Goal: Navigation & Orientation: Find specific page/section

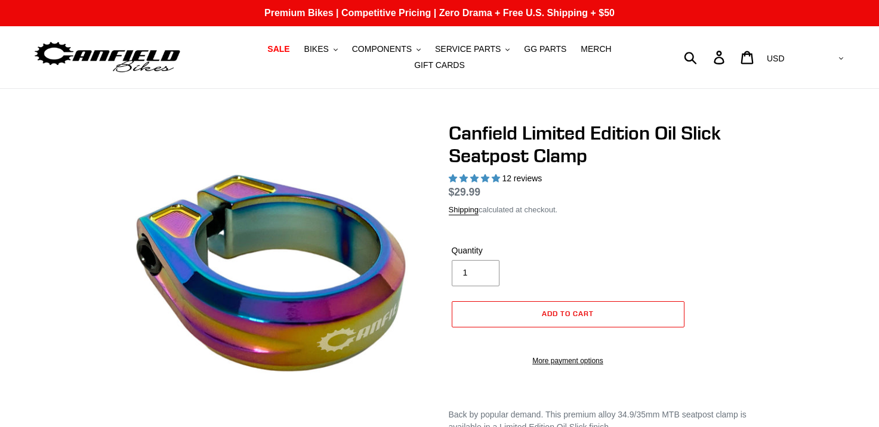
select select "highest-rating"
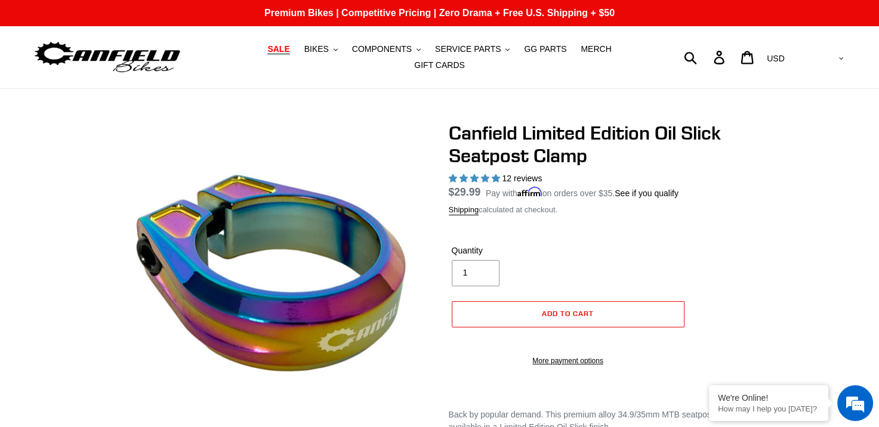
click at [270, 53] on span "SALE" at bounding box center [278, 49] width 22 height 10
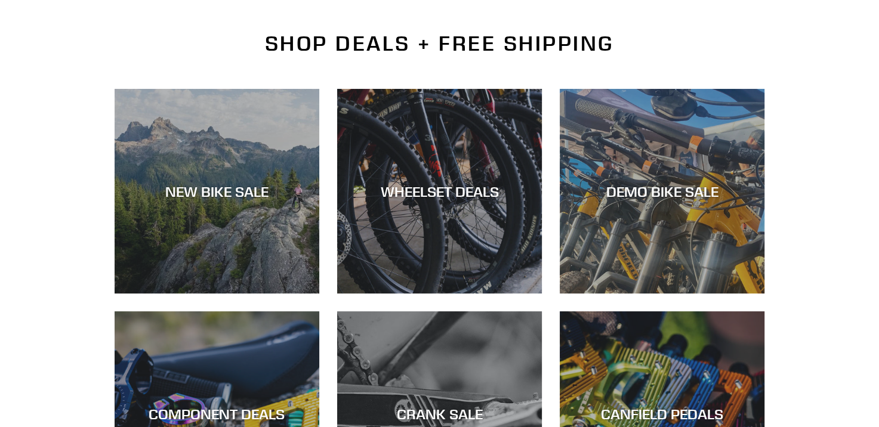
scroll to position [298, 0]
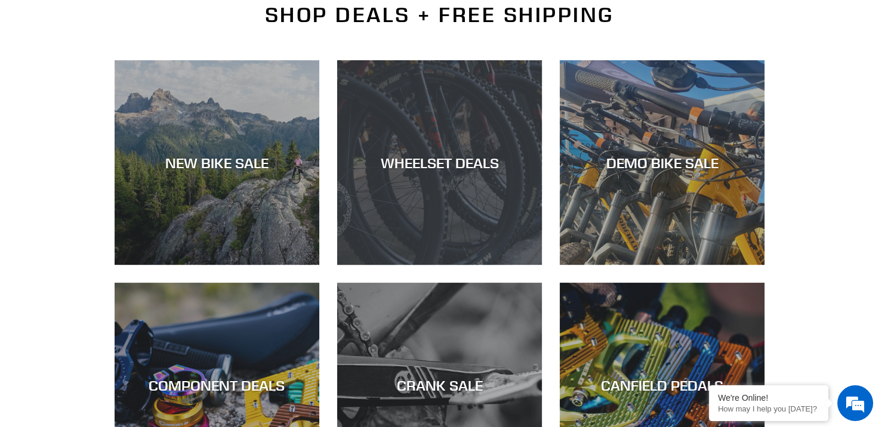
click at [452, 265] on div "WHEELSET DEALS" at bounding box center [439, 265] width 205 height 0
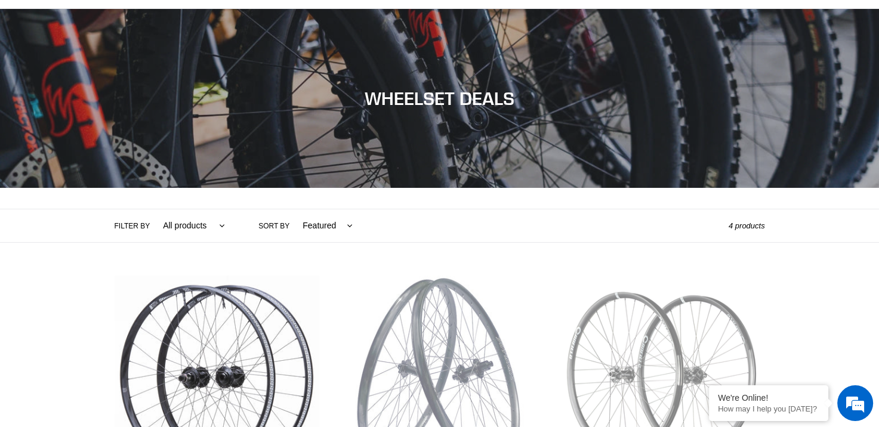
scroll to position [60, 0]
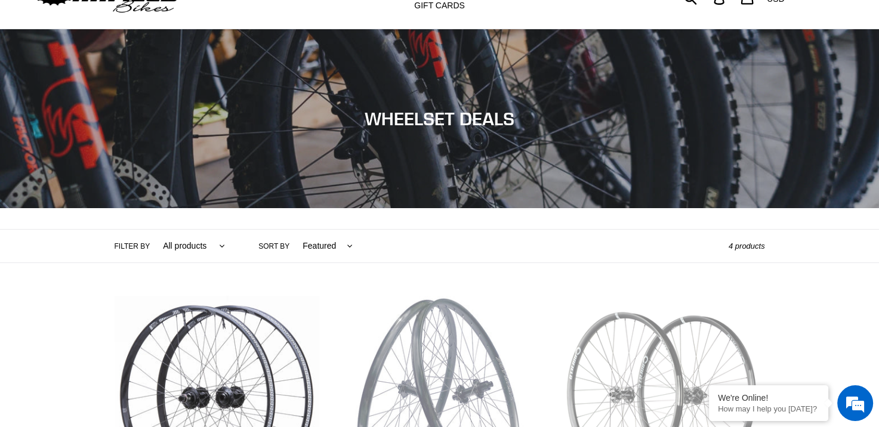
click at [134, 241] on label "Filter by" at bounding box center [133, 246] width 36 height 11
click at [152, 237] on select "All products BFCM23 Components Wheels" at bounding box center [191, 246] width 78 height 33
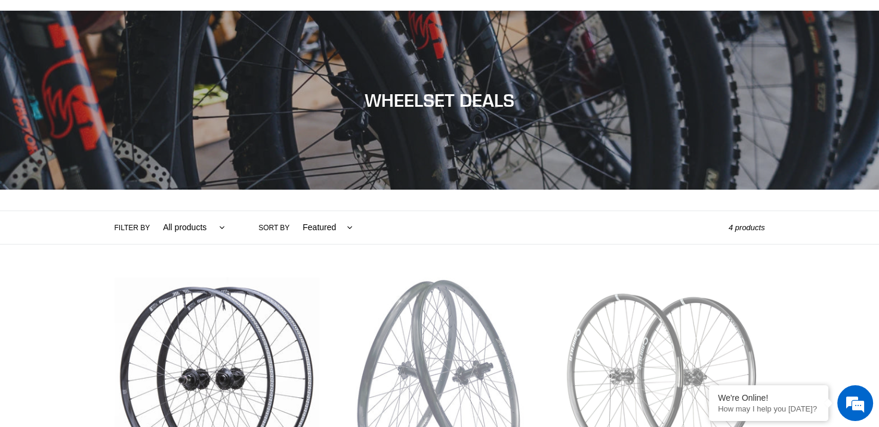
scroll to position [239, 0]
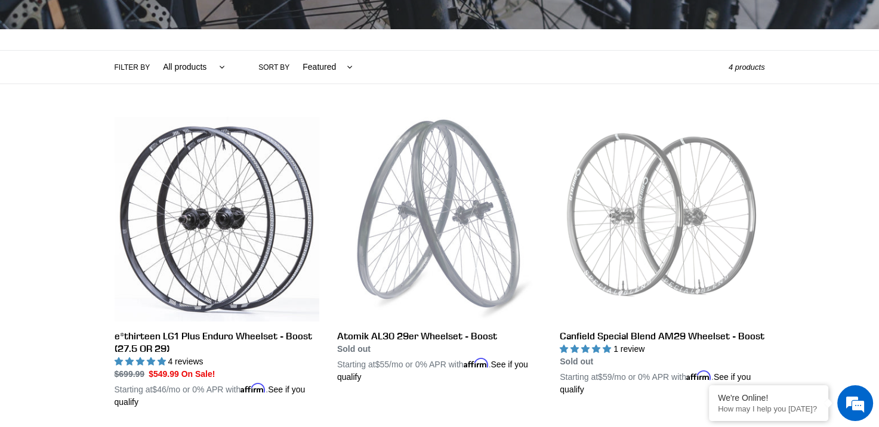
click at [184, 64] on select "All products BFCM23 Components Wheels" at bounding box center [191, 67] width 78 height 33
select select "/collections/wheels-rims/wheels"
click at [152, 51] on select "All products BFCM23 Components Wheels" at bounding box center [191, 67] width 78 height 33
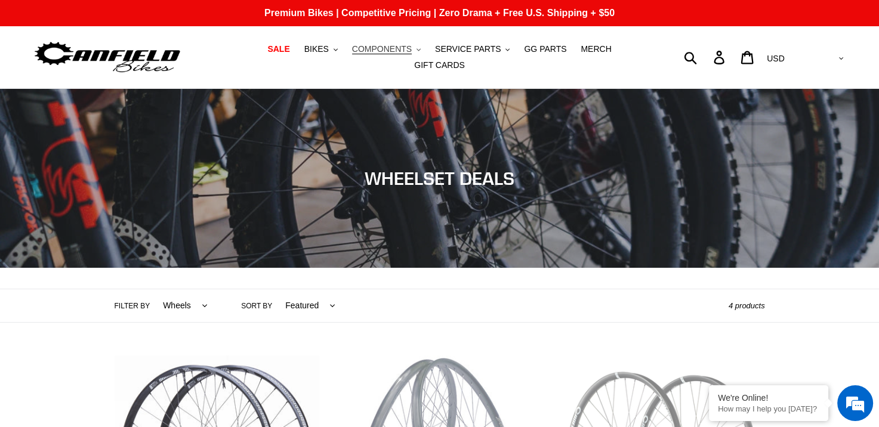
click at [359, 54] on span "COMPONENTS" at bounding box center [382, 49] width 60 height 10
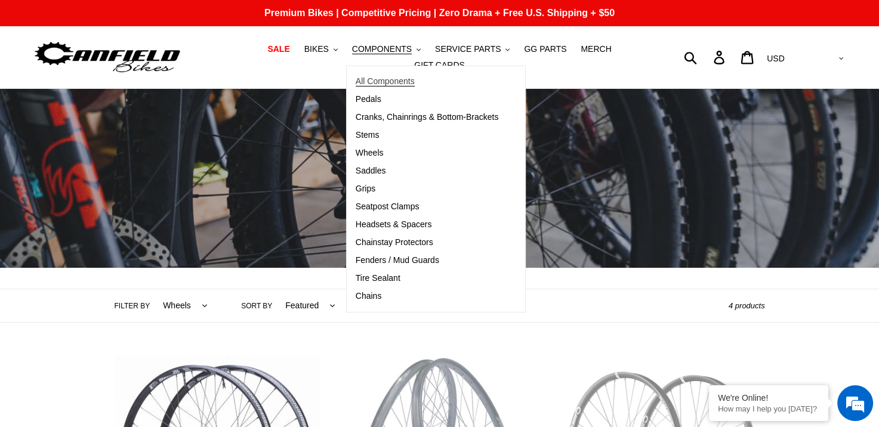
click at [356, 87] on span "All Components" at bounding box center [385, 81] width 59 height 10
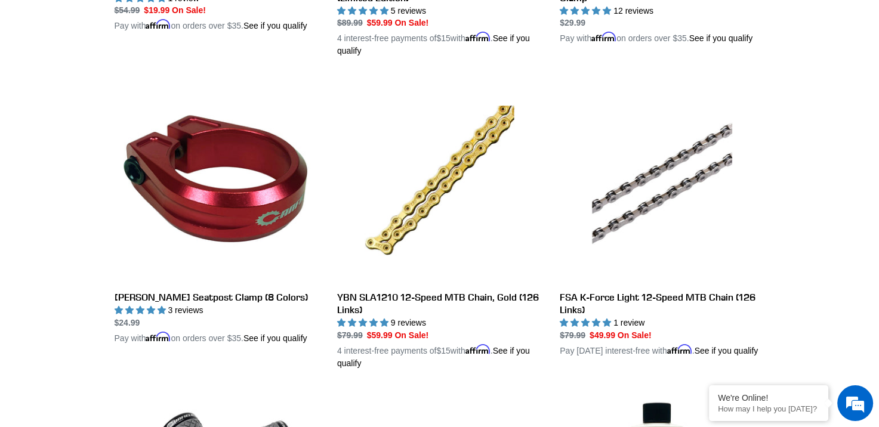
scroll to position [1829, 0]
